Goal: Task Accomplishment & Management: Use online tool/utility

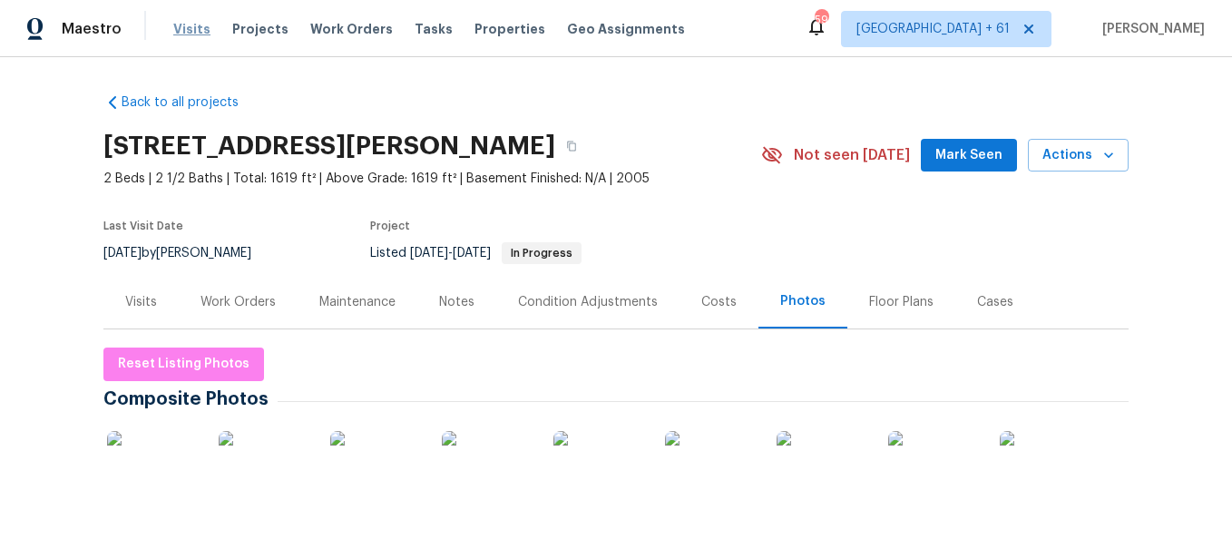
click at [197, 29] on span "Visits" at bounding box center [191, 29] width 37 height 18
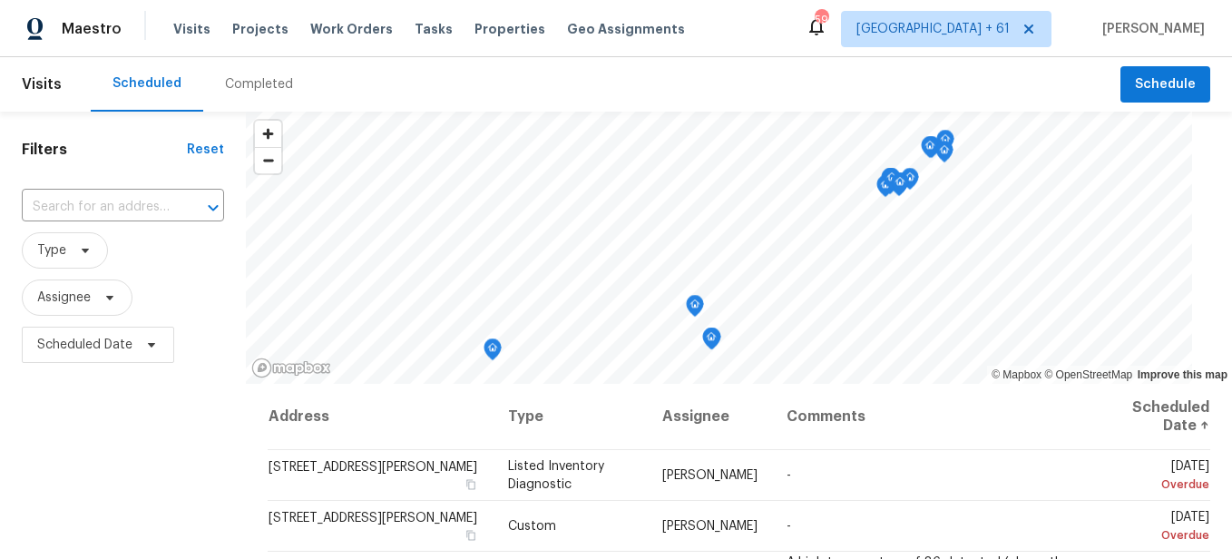
click at [248, 85] on div "Completed" at bounding box center [259, 84] width 68 height 18
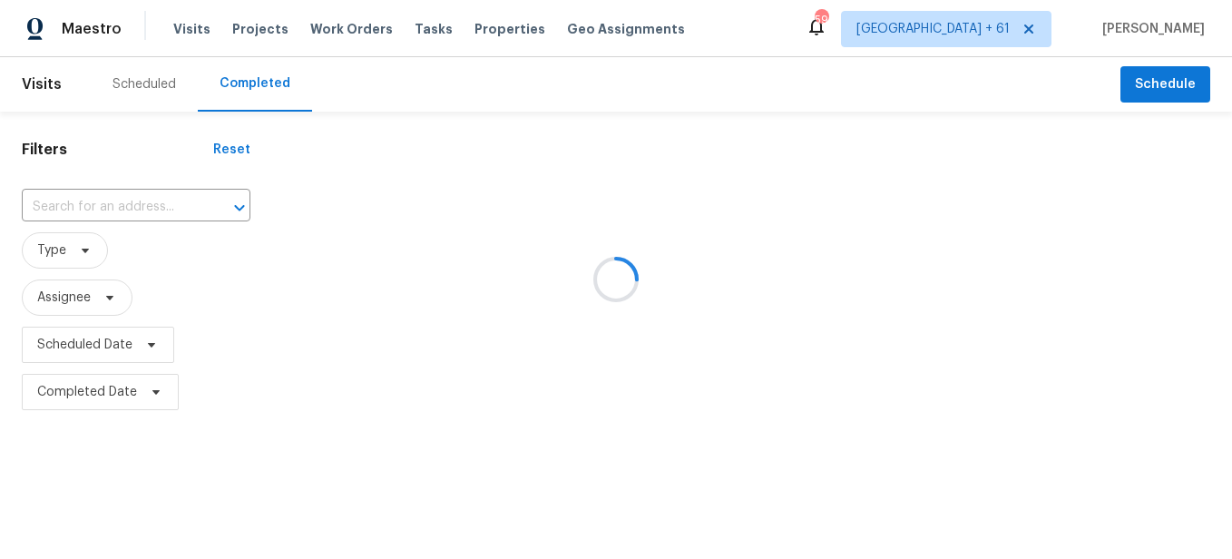
click at [117, 201] on div at bounding box center [616, 279] width 1232 height 559
drag, startPoint x: 117, startPoint y: 201, endPoint x: 105, endPoint y: 201, distance: 11.8
click at [105, 201] on div at bounding box center [616, 279] width 1232 height 559
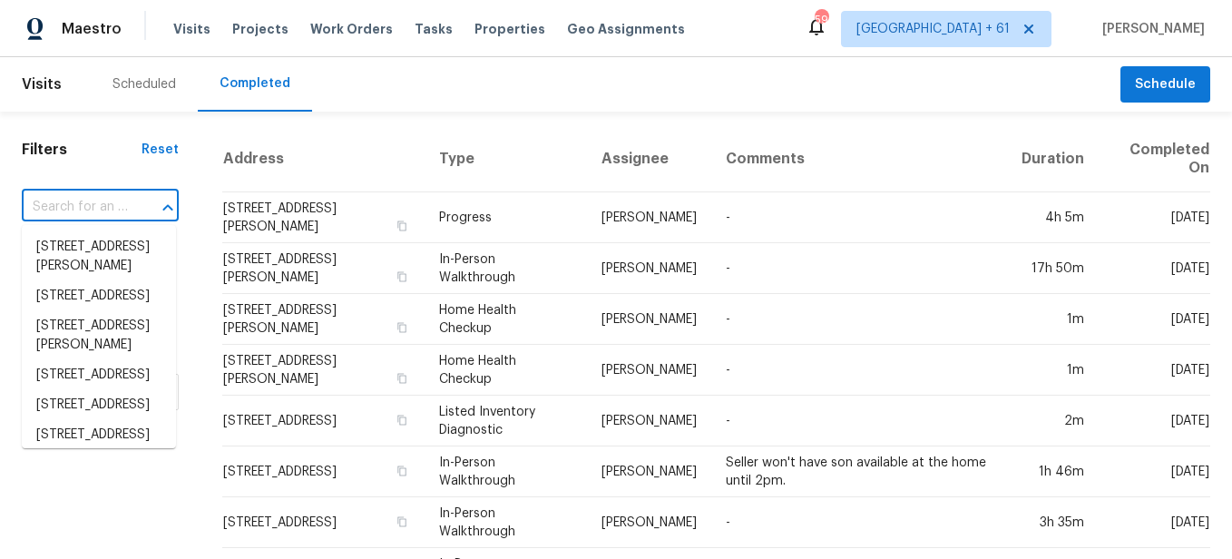
drag, startPoint x: 105, startPoint y: 201, endPoint x: 64, endPoint y: 207, distance: 41.2
click at [64, 207] on input "text" at bounding box center [75, 207] width 106 height 28
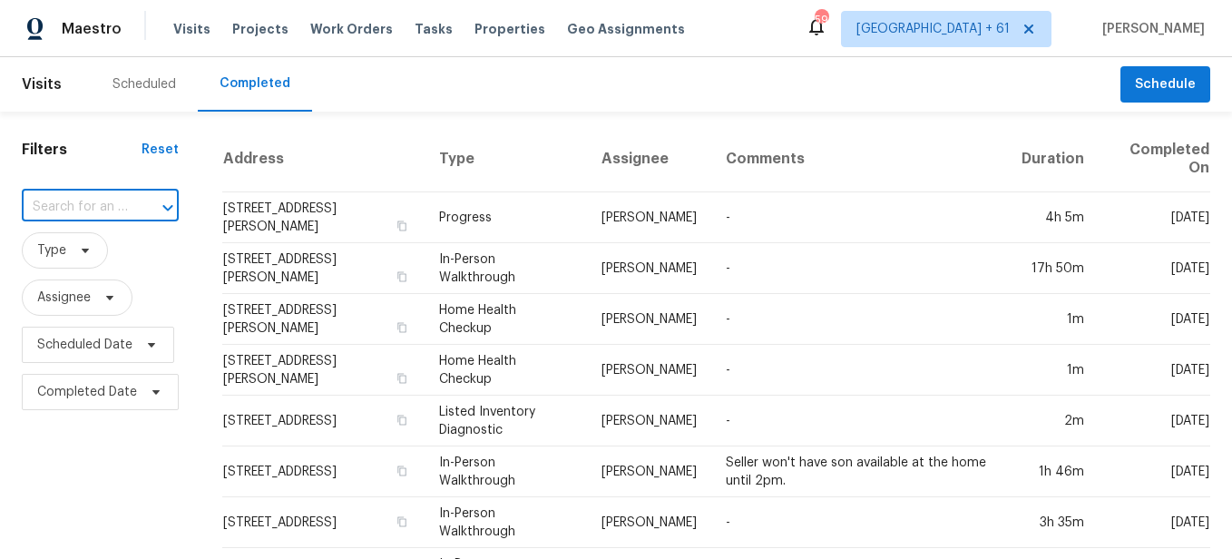
paste input "[STREET_ADDRESS][PERSON_NAME]"
type input "[STREET_ADDRESS][PERSON_NAME]"
click at [118, 264] on li "[STREET_ADDRESS][PERSON_NAME]" at bounding box center [99, 256] width 154 height 49
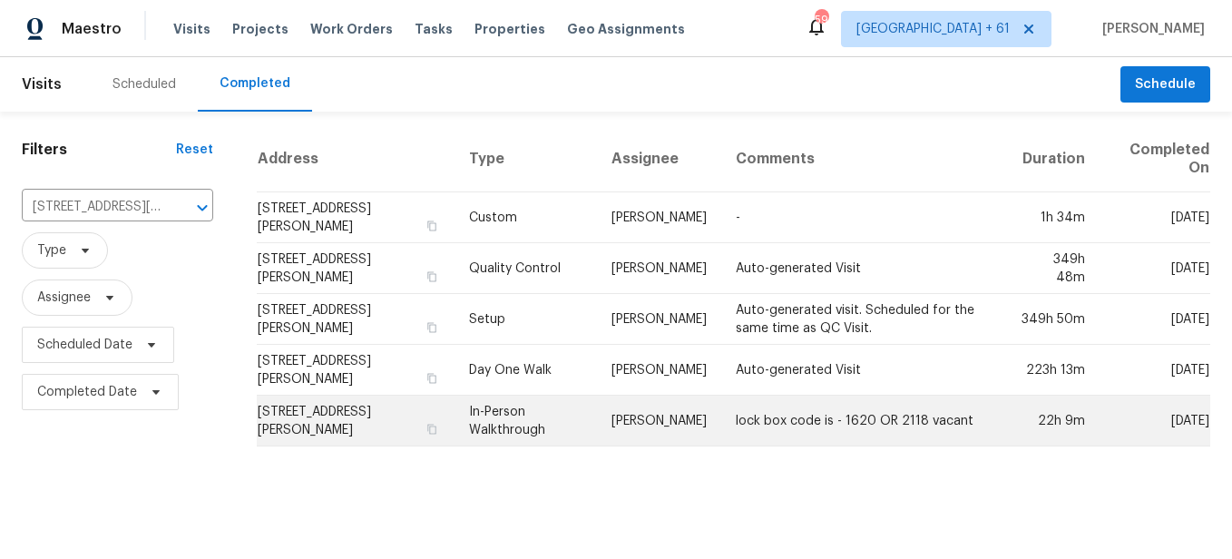
click at [502, 404] on td "In-Person Walkthrough" at bounding box center [525, 420] width 142 height 51
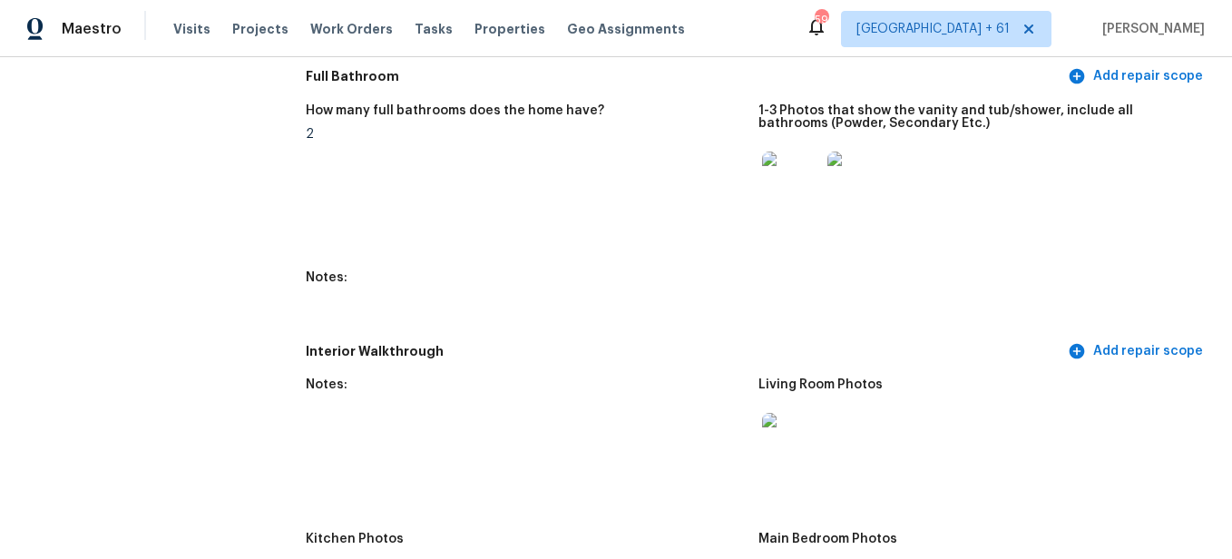
scroll to position [2267, 0]
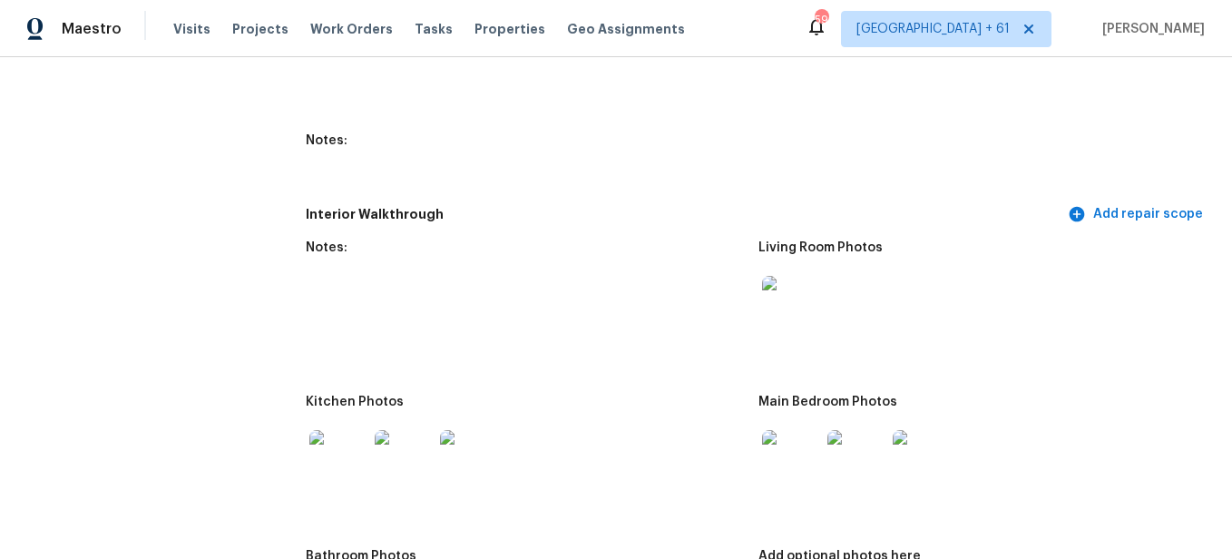
click at [772, 308] on img at bounding box center [791, 305] width 58 height 58
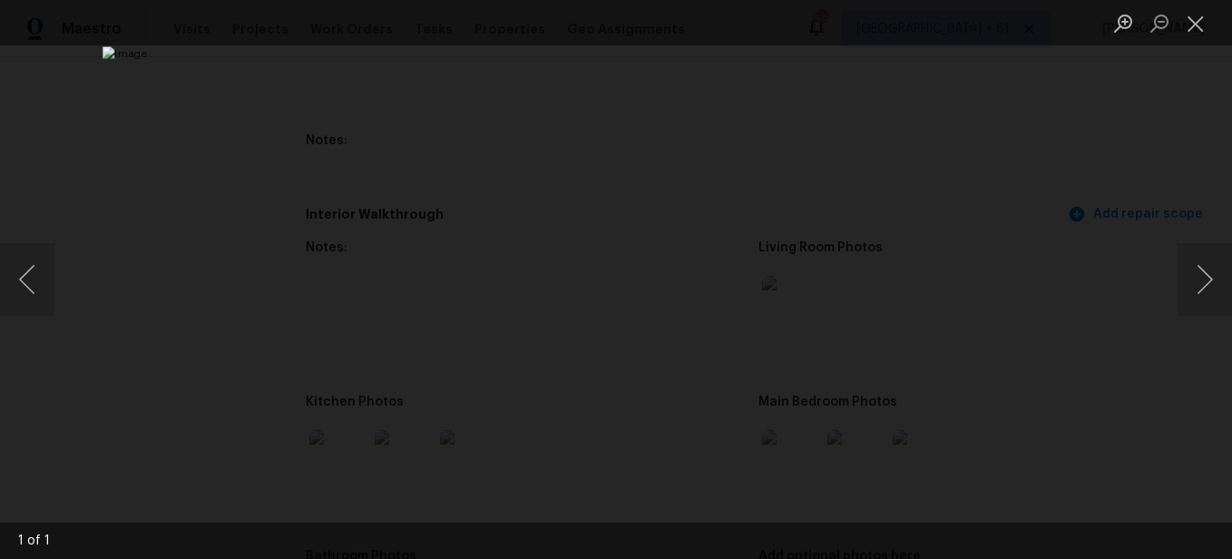
click at [689, 287] on img "Lightbox" at bounding box center [615, 278] width 1027 height 465
click at [1183, 20] on button "Close lightbox" at bounding box center [1195, 23] width 36 height 32
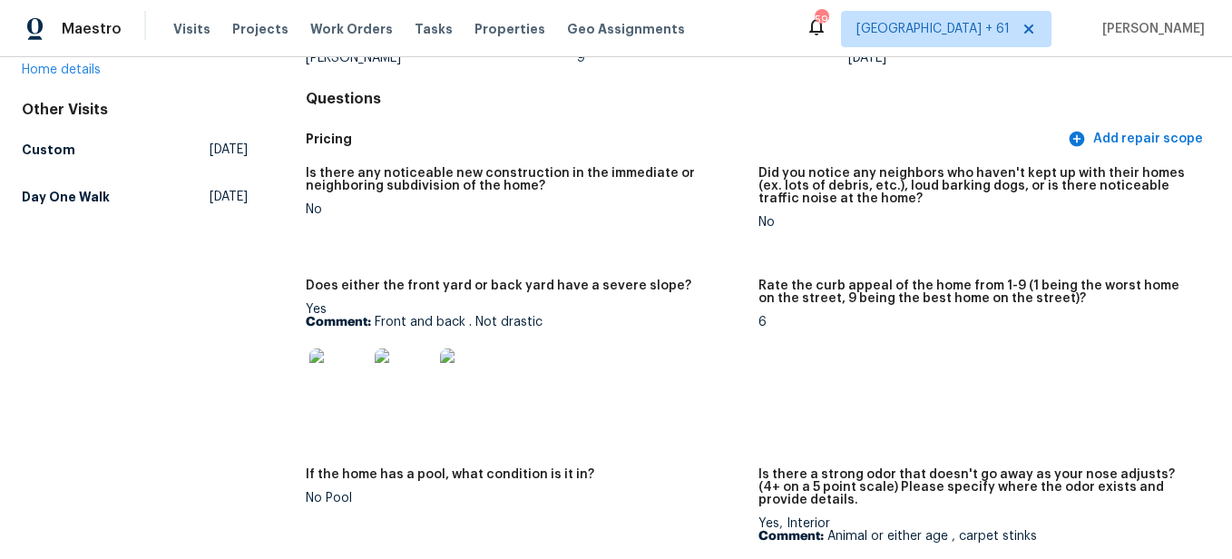
scroll to position [0, 0]
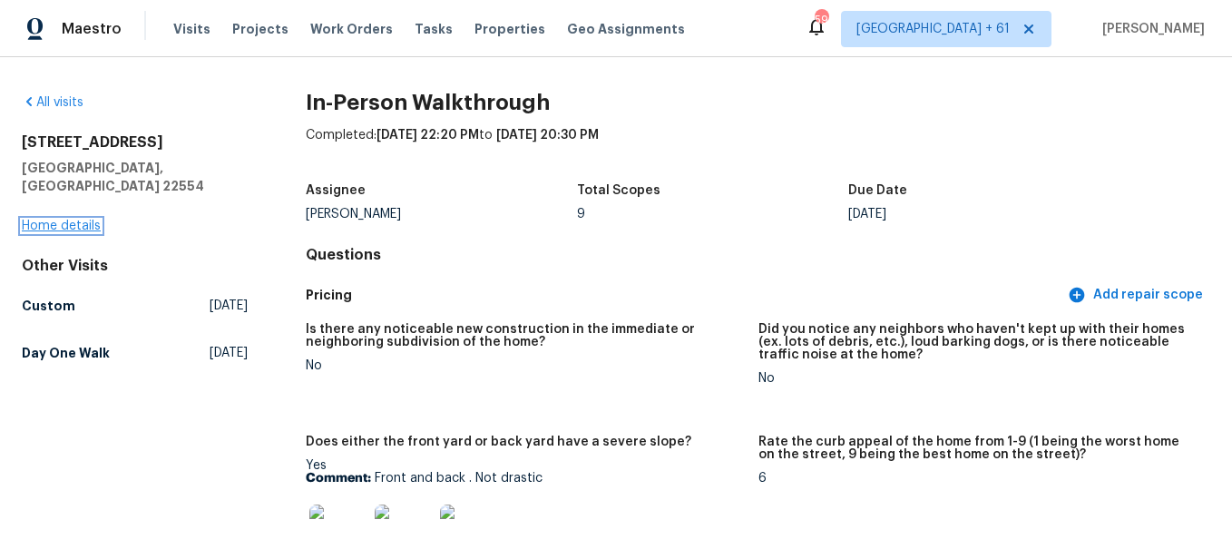
click at [70, 219] on link "Home details" at bounding box center [61, 225] width 79 height 13
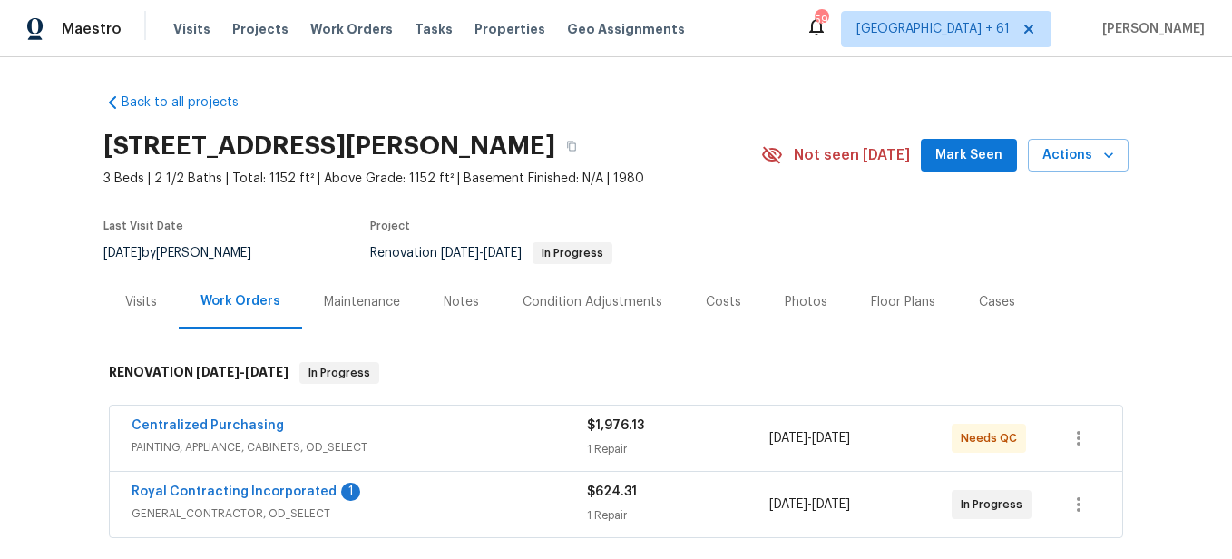
click at [806, 305] on div "Photos" at bounding box center [806, 302] width 43 height 18
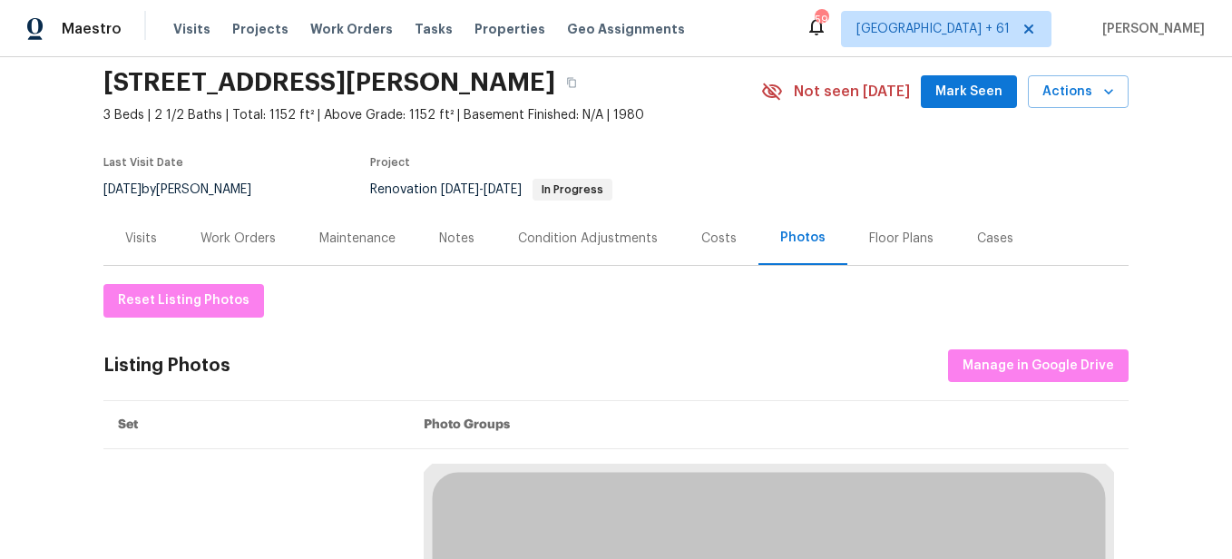
scroll to position [91, 0]
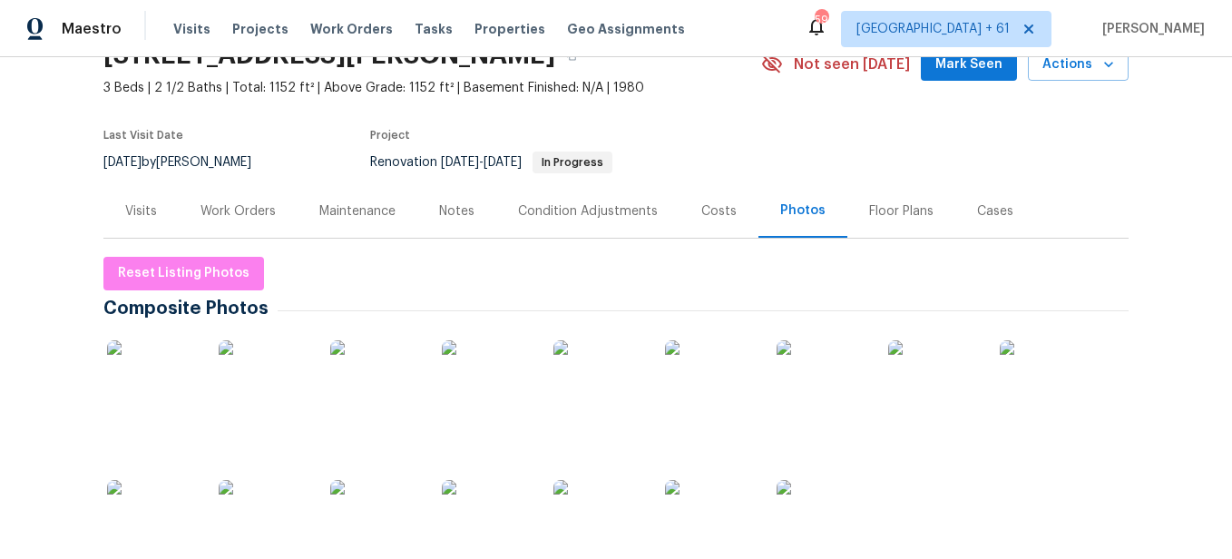
click at [1029, 336] on div at bounding box center [1045, 385] width 98 height 112
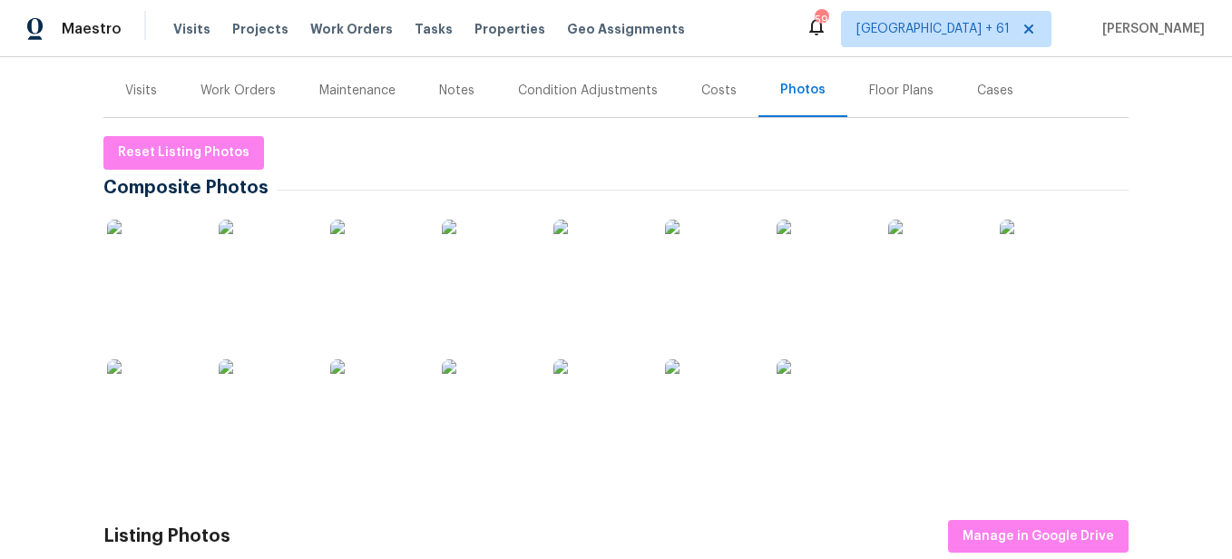
scroll to position [363, 0]
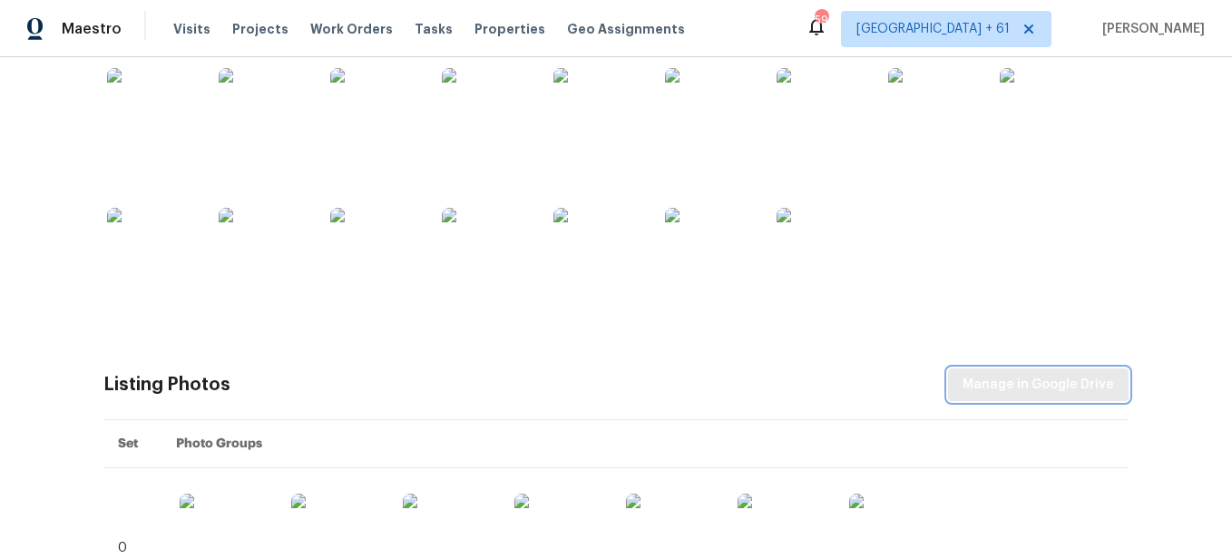
click at [1049, 397] on button "Manage in Google Drive" at bounding box center [1038, 385] width 180 height 34
